Goal: Task Accomplishment & Management: Manage account settings

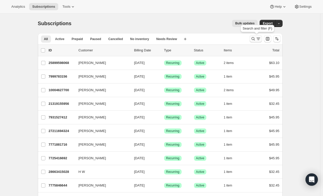
click at [255, 36] on button "Search and filter results" at bounding box center [255, 38] width 12 height 7
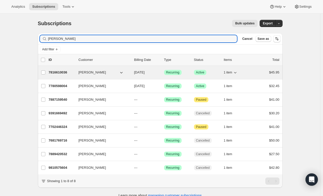
type input "[PERSON_NAME]"
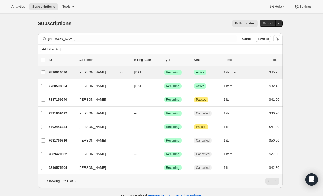
click at [192, 72] on div "7816610036 [PERSON_NAME] [DATE] Success Recurring Success Active 1 item $45.95" at bounding box center [164, 72] width 231 height 7
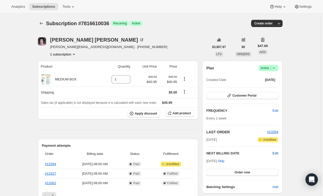
click at [274, 153] on span "Edit" at bounding box center [275, 153] width 6 height 5
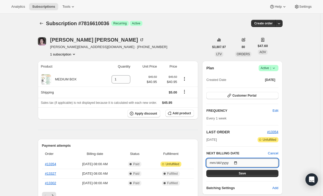
click at [244, 160] on input "[DATE]" at bounding box center [242, 163] width 72 height 9
click at [236, 161] on input "[DATE]" at bounding box center [242, 163] width 72 height 9
type input "[DATE]"
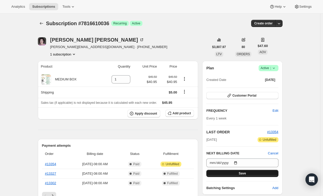
click at [233, 173] on button "Save" at bounding box center [242, 173] width 72 height 7
